Goal: Task Accomplishment & Management: Manage account settings

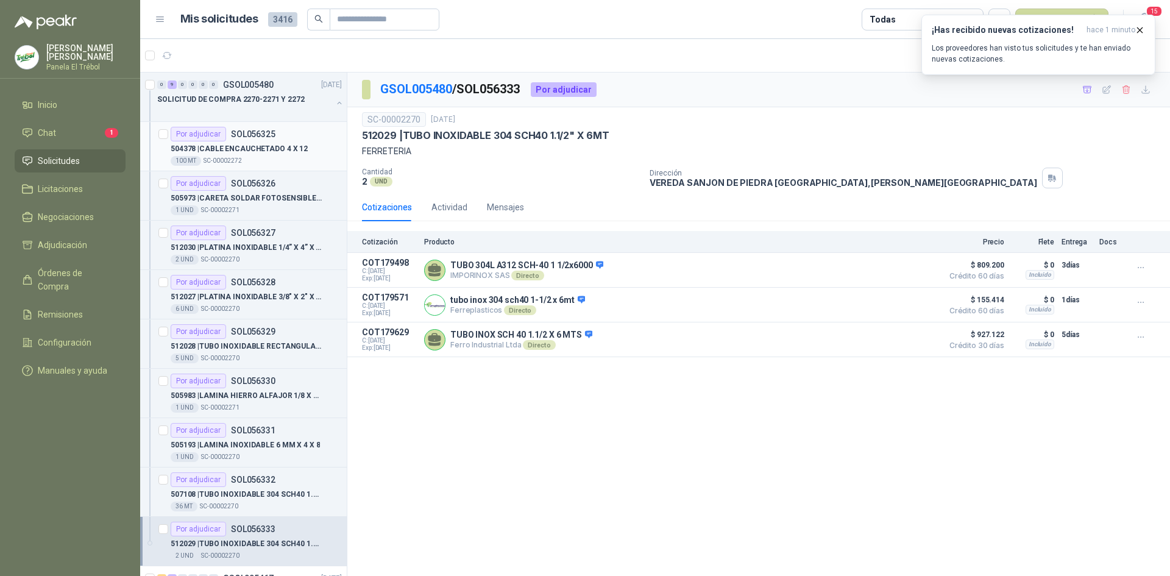
click at [256, 149] on p "504378 | CABLE ENCAUCHETADO 4 X 12" at bounding box center [239, 149] width 137 height 12
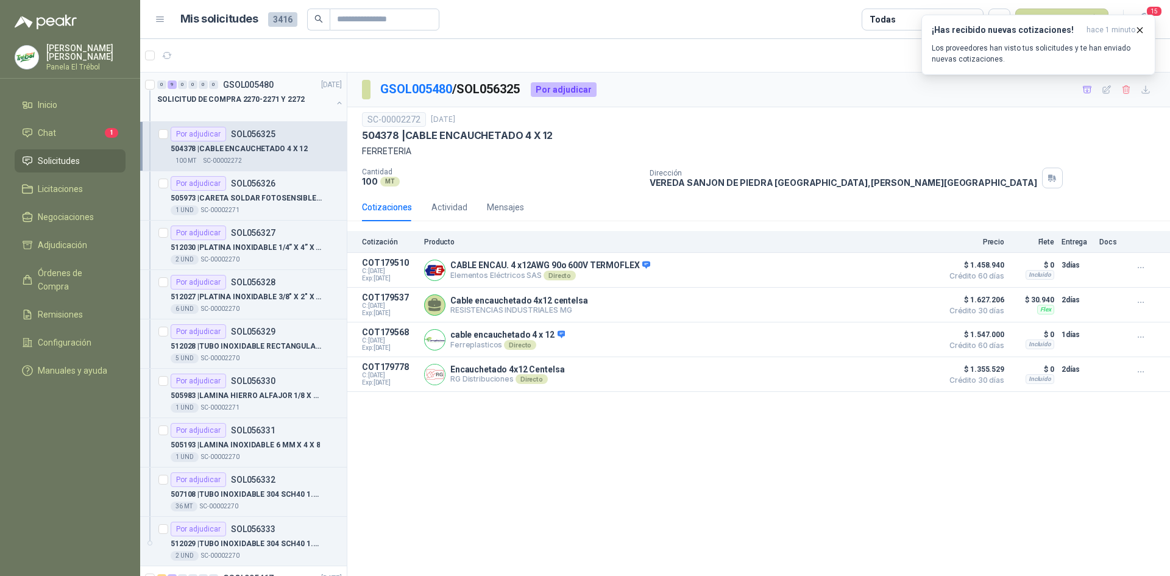
click at [335, 100] on button "button" at bounding box center [340, 103] width 10 height 10
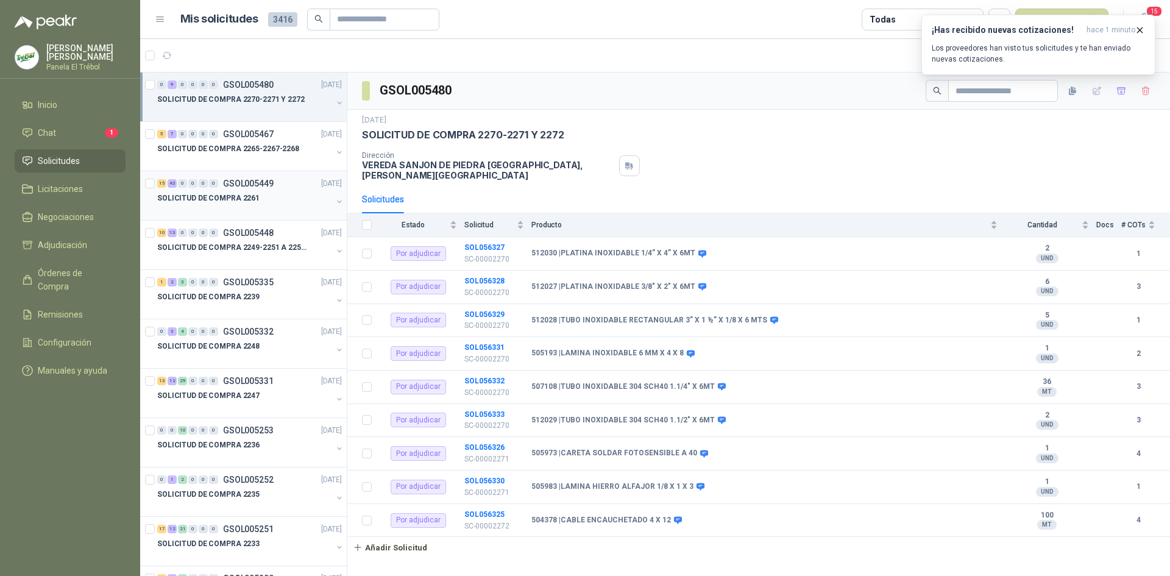
click at [335, 202] on button "button" at bounding box center [340, 202] width 10 height 10
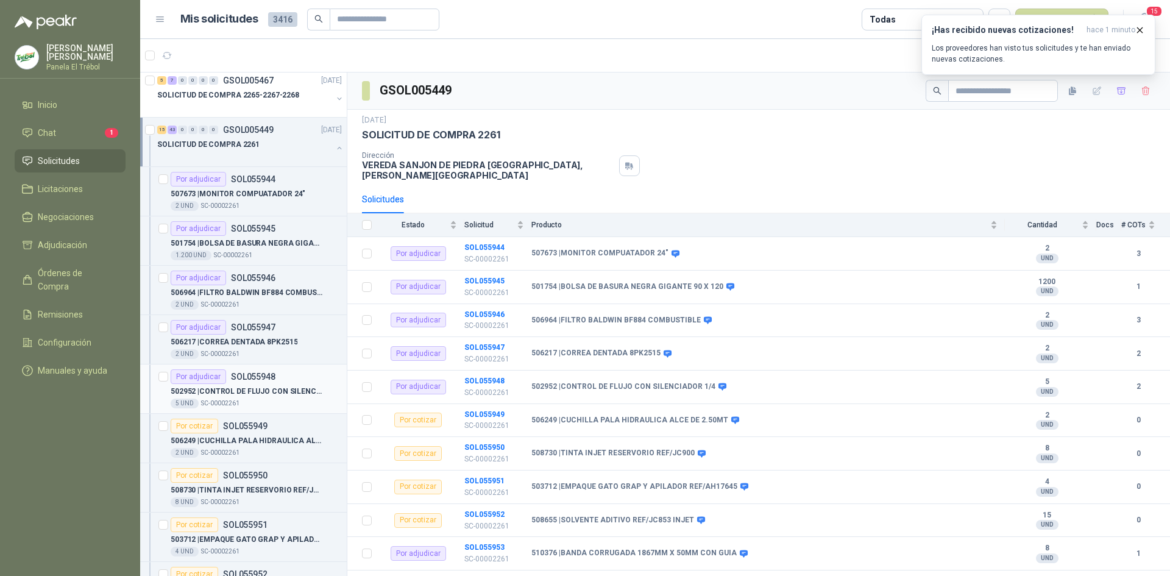
scroll to position [81, 0]
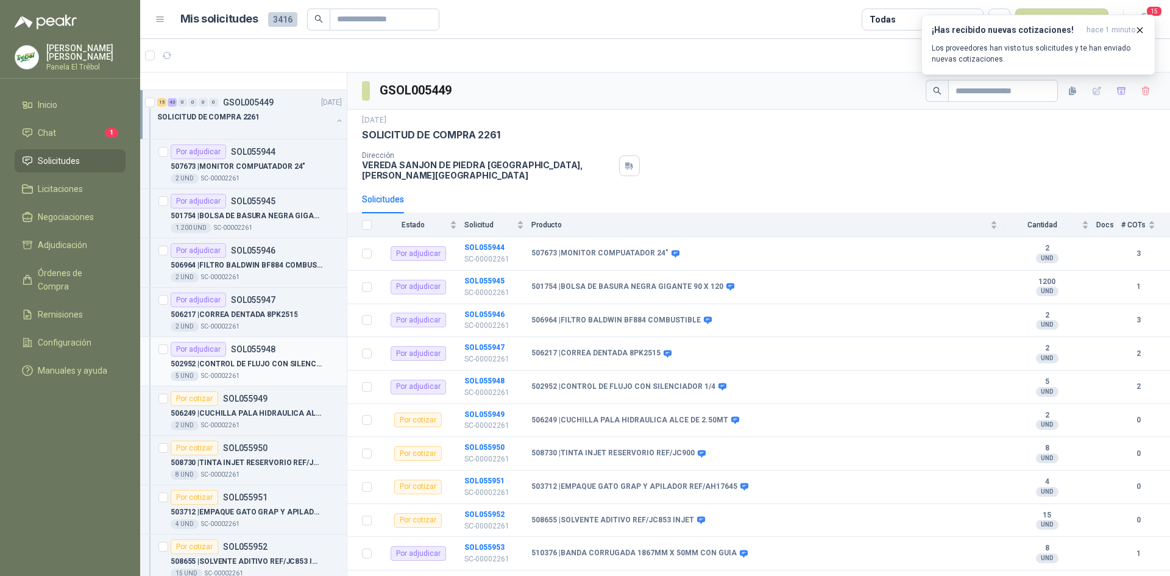
click at [227, 369] on p "502952 | CONTROL DE FLUJO CON SILENCIADOR 1/4" at bounding box center [247, 364] width 152 height 12
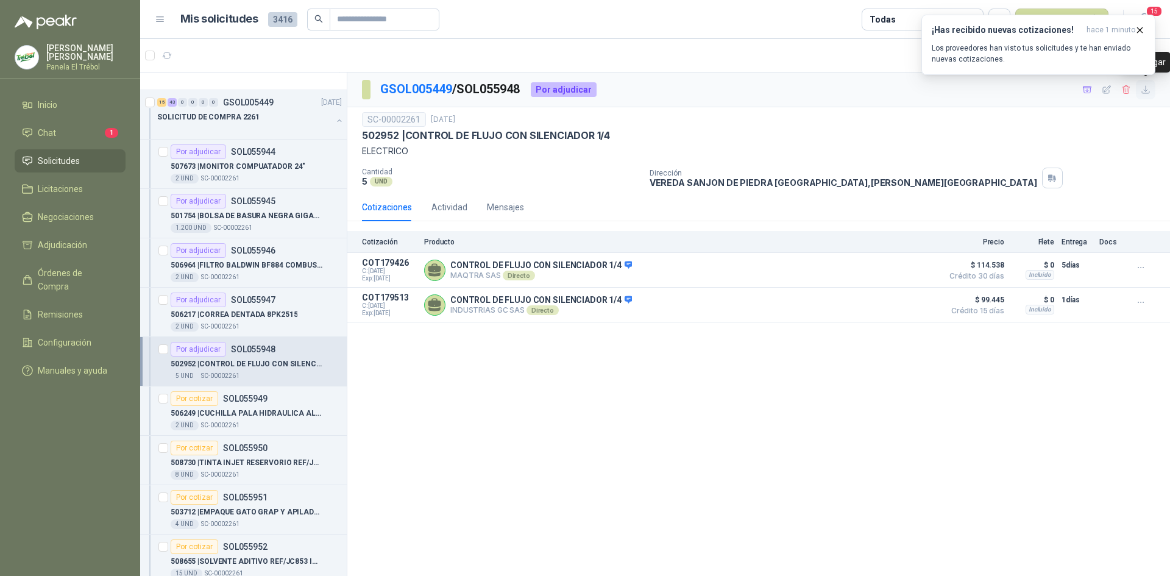
click at [1145, 93] on icon "button" at bounding box center [1145, 89] width 7 height 7
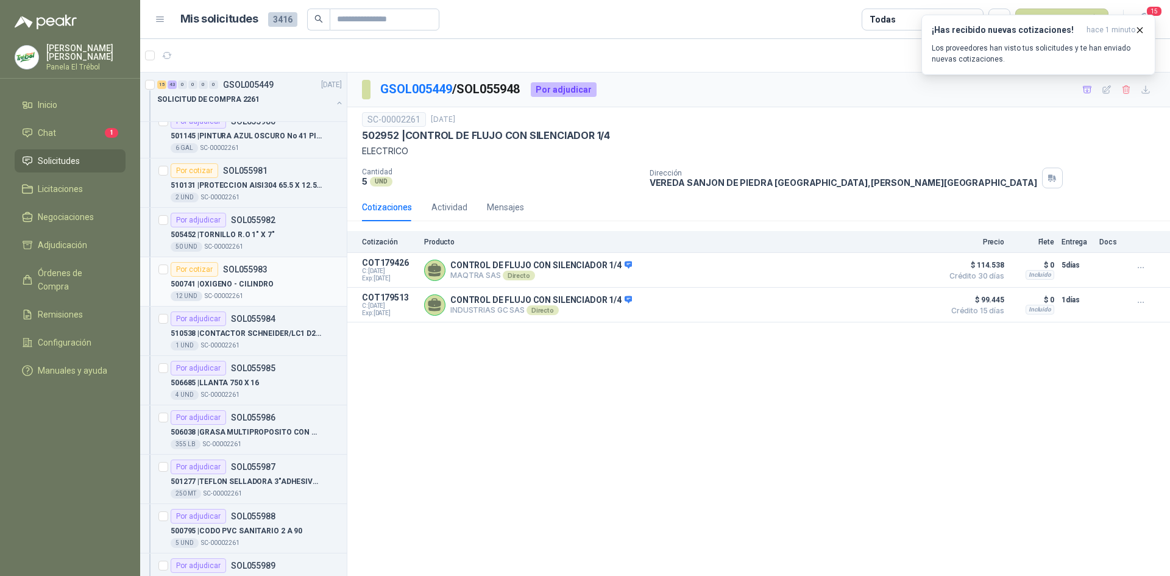
scroll to position [1909, 0]
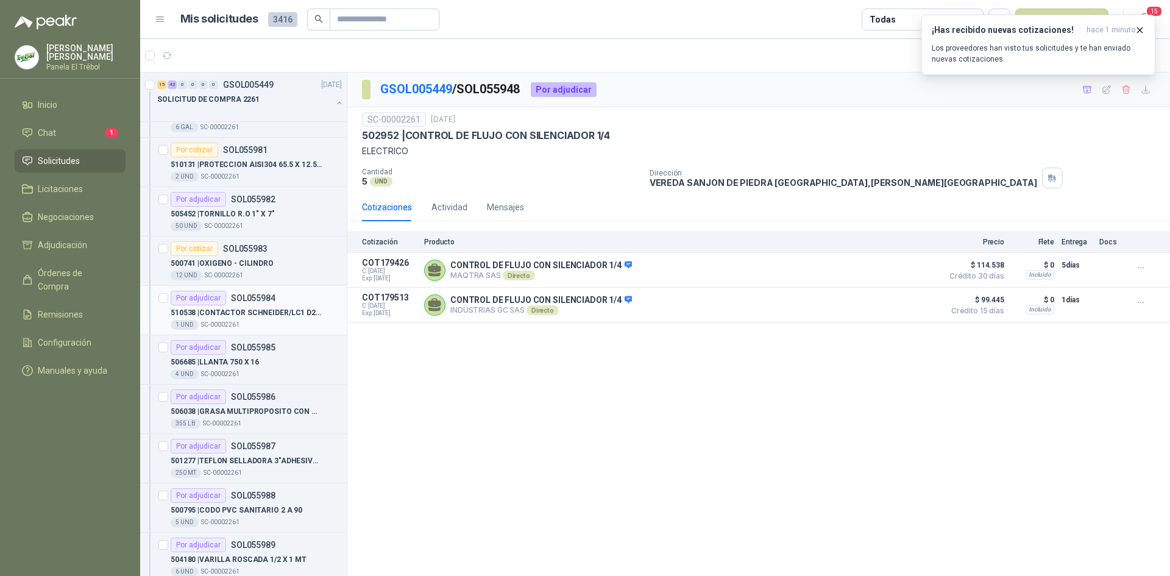
click at [244, 319] on div "510538 | CONTACTOR [PERSON_NAME]/LC1 D25 BOBINA 220 V" at bounding box center [256, 312] width 171 height 15
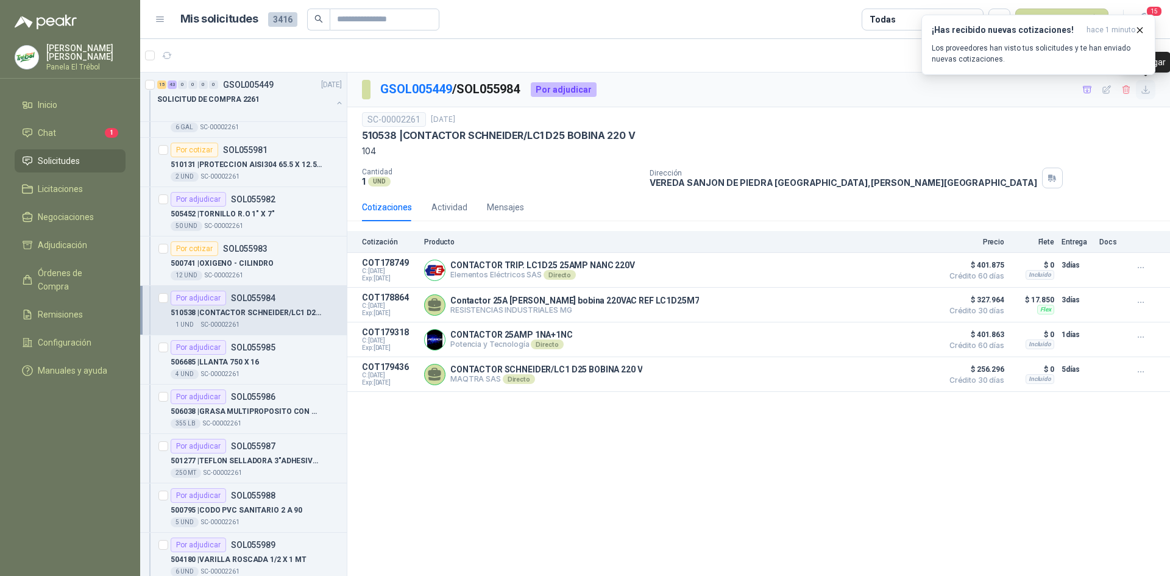
click at [1144, 94] on icon "button" at bounding box center [1146, 90] width 10 height 10
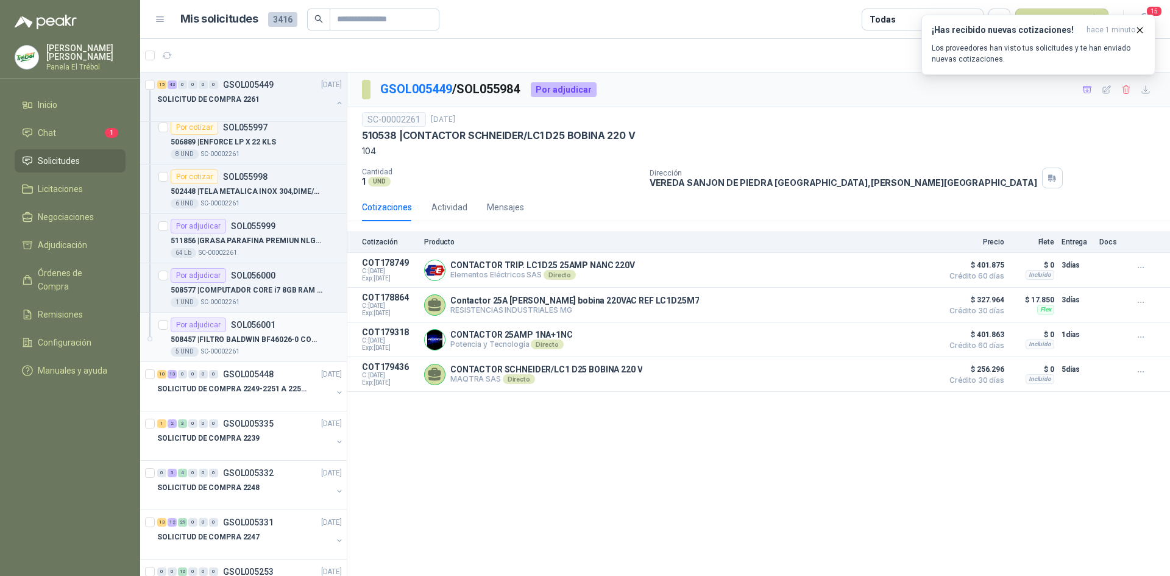
scroll to position [2722, 0]
